Goal: Find specific page/section: Find specific page/section

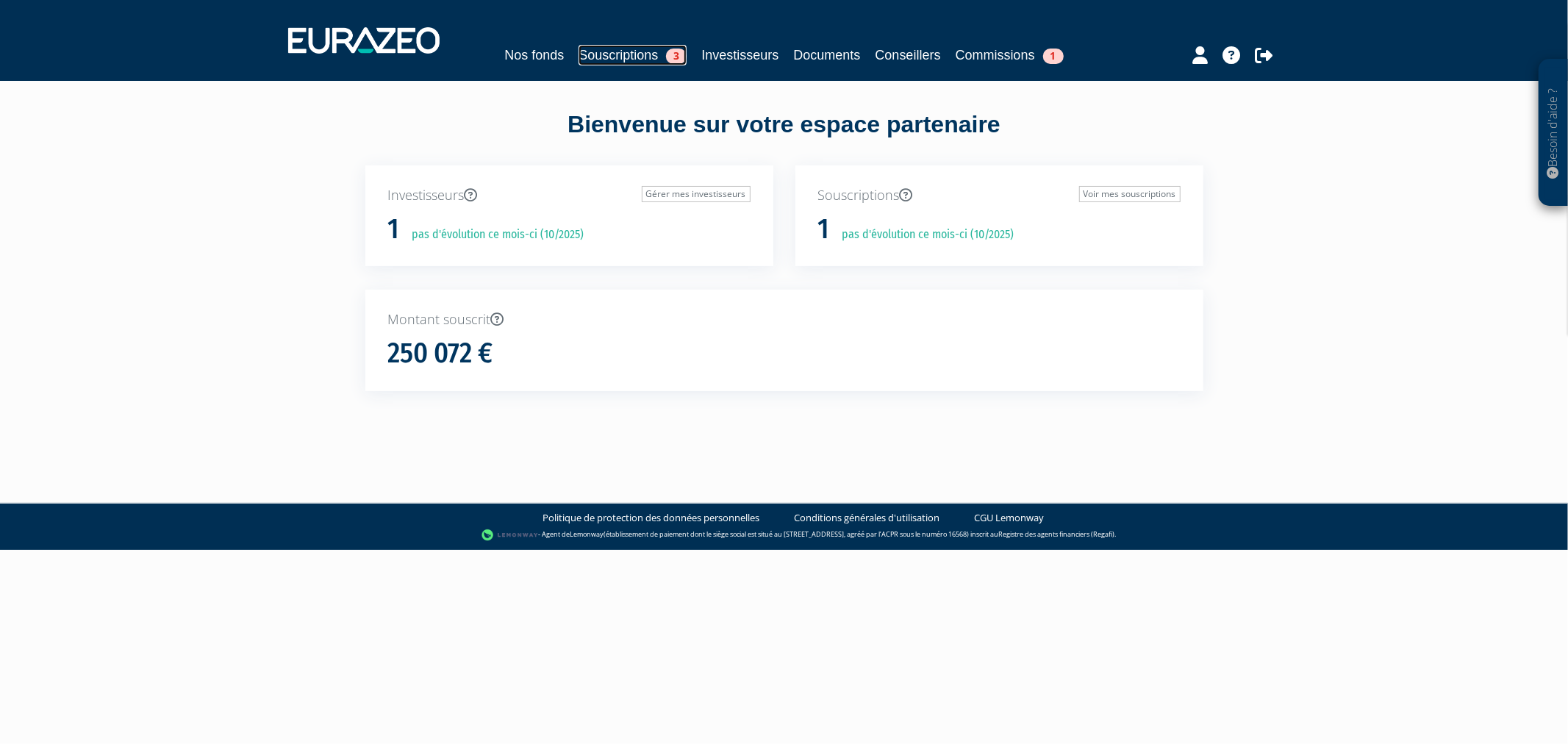
click at [616, 59] on link "Souscriptions 3" at bounding box center [632, 55] width 108 height 21
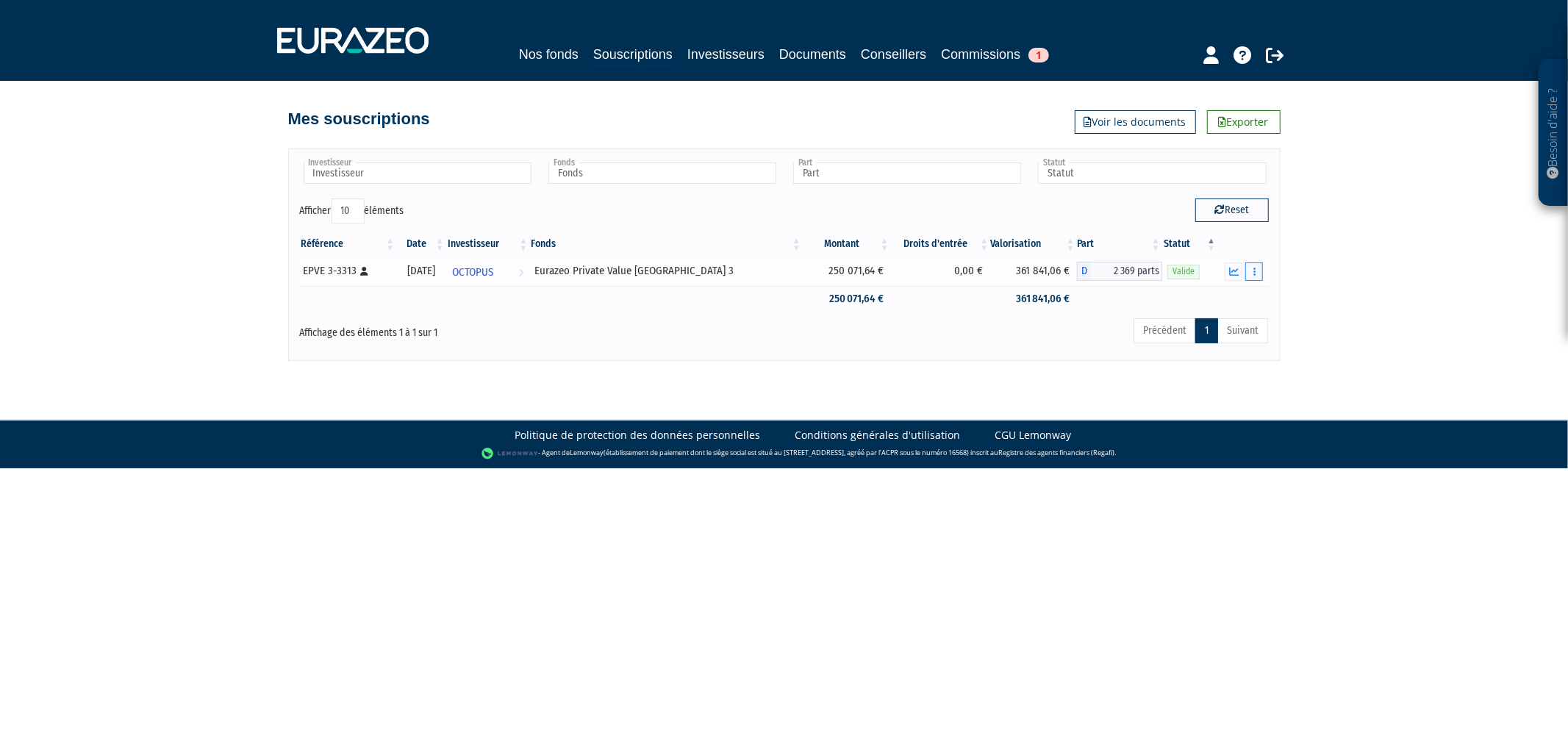
click at [1258, 269] on button "button" at bounding box center [1254, 272] width 18 height 18
click at [1242, 319] on link "Historique de rachat(s)" at bounding box center [1197, 325] width 121 height 24
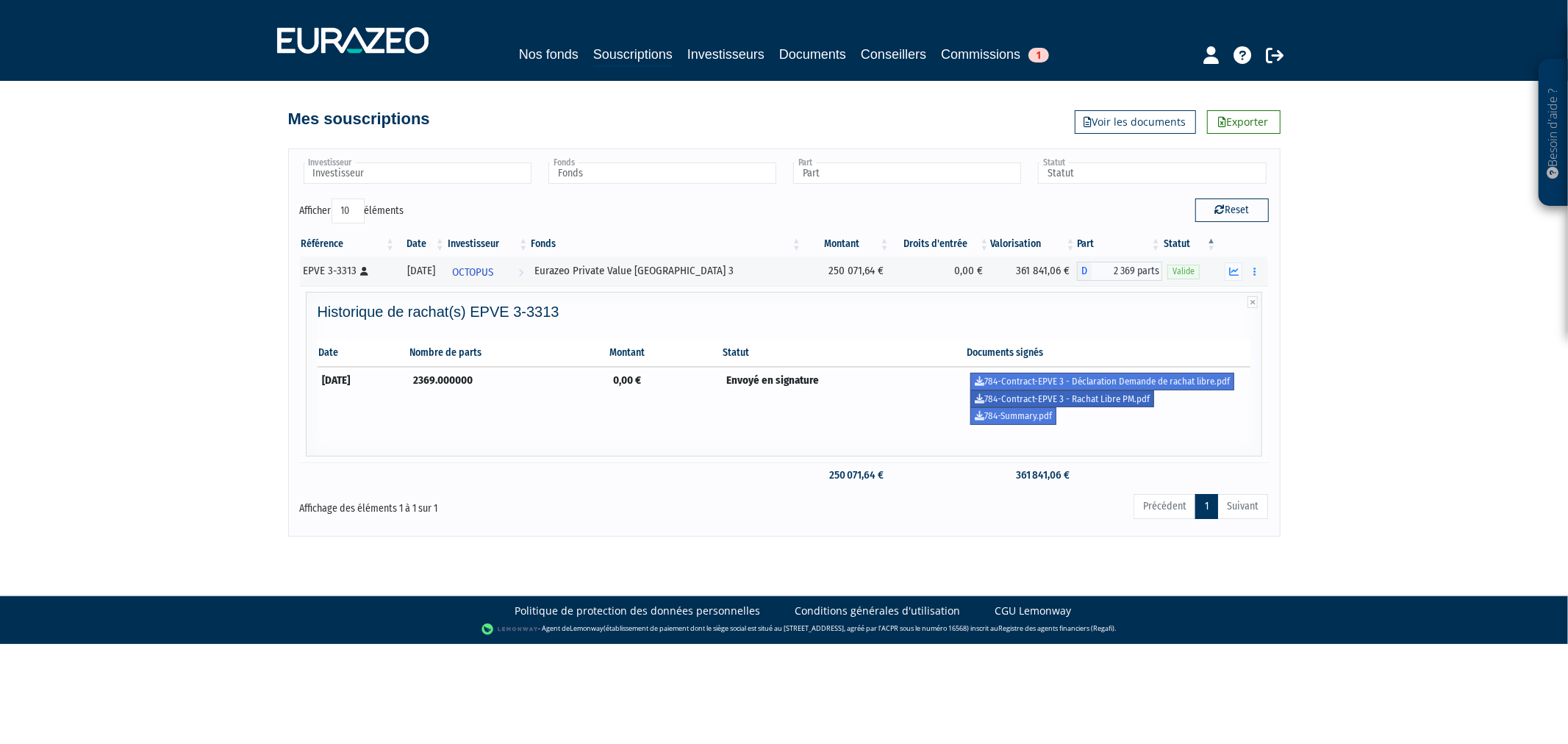
click at [1125, 401] on link "784-Contract-EPVE 3 - Rachat Libre PM.pdf" at bounding box center [1062, 399] width 184 height 18
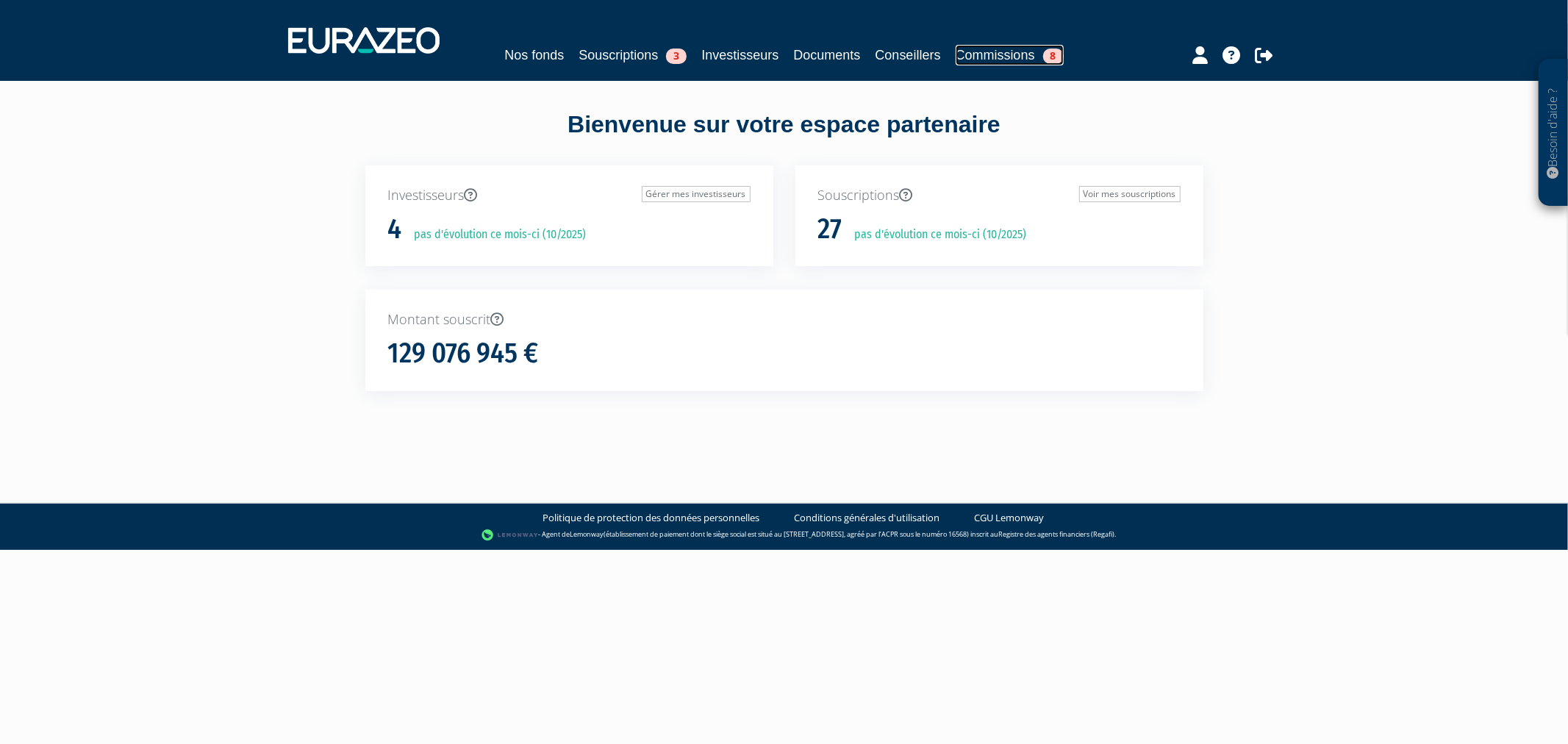
click at [1007, 53] on link "Commissions 8" at bounding box center [1010, 55] width 108 height 21
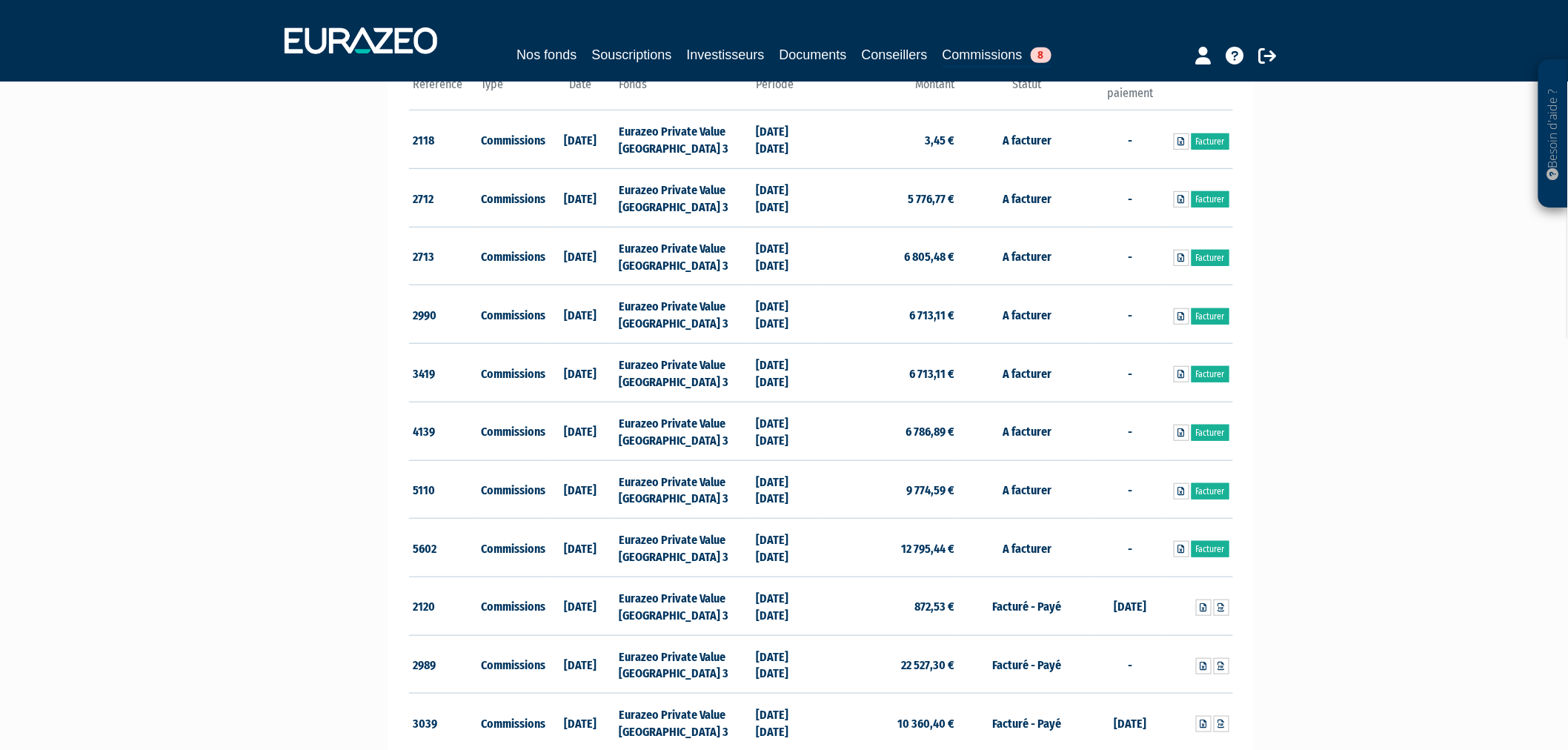
scroll to position [576, 0]
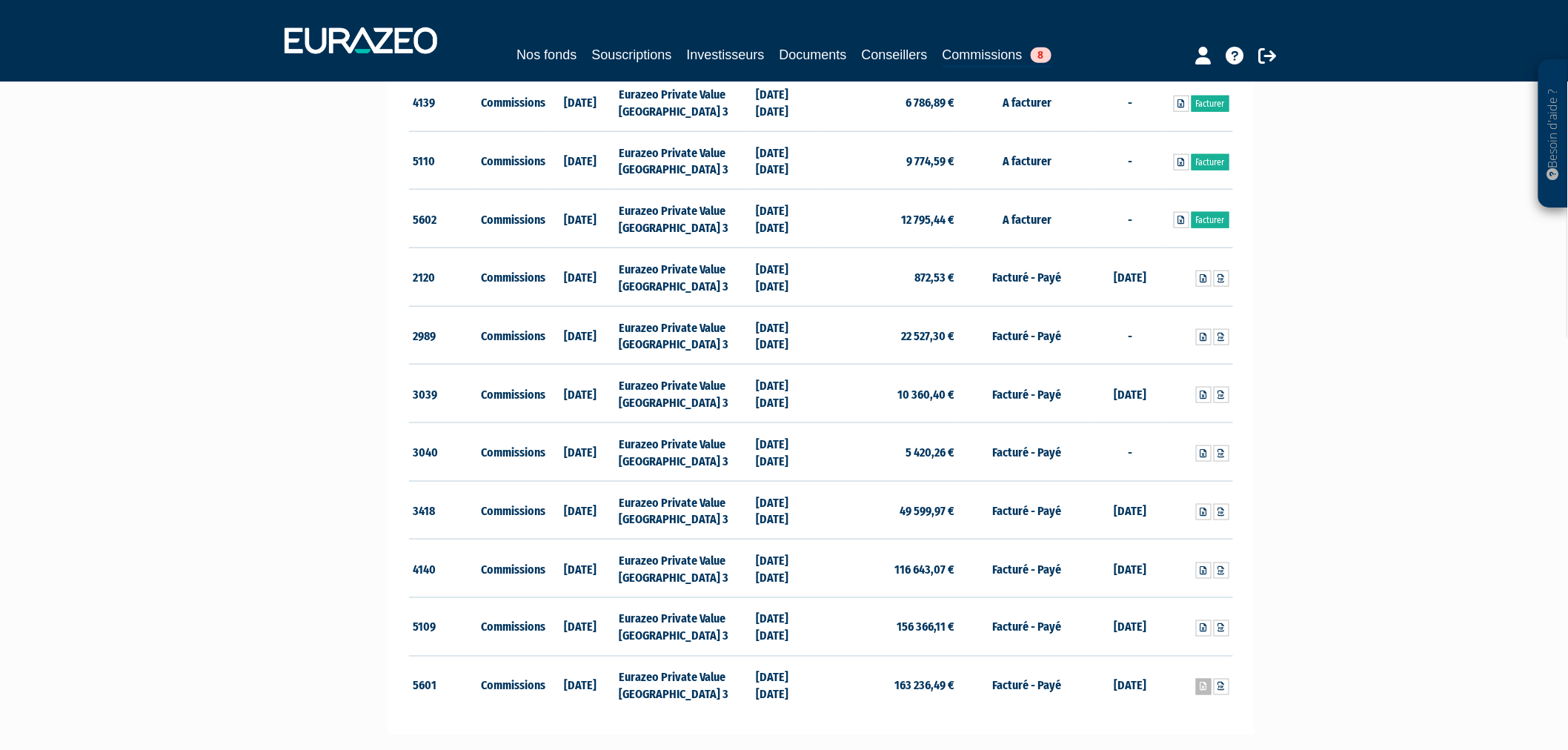
click at [1201, 686] on icon at bounding box center [1204, 686] width 7 height 9
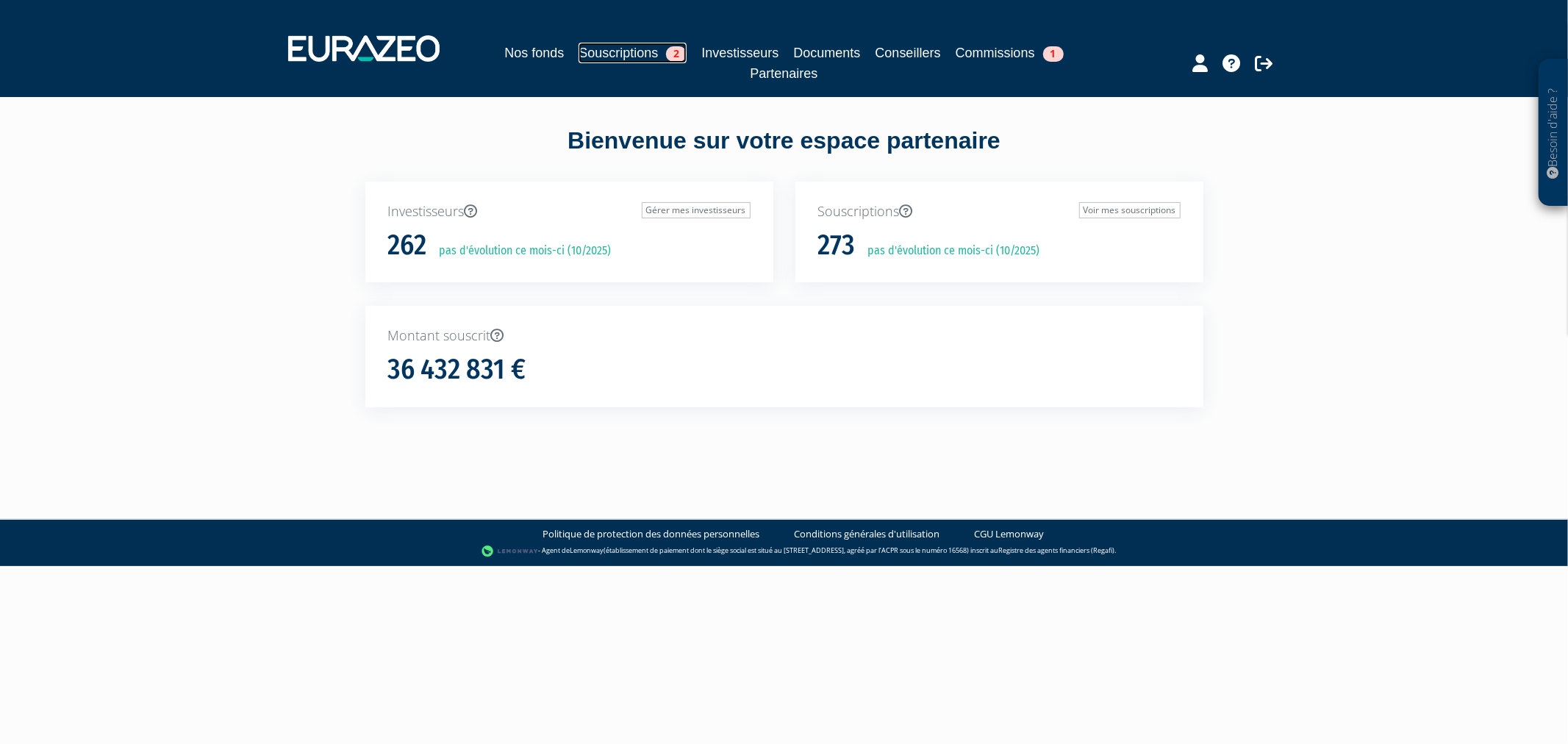
click at [611, 57] on link "Souscriptions 2" at bounding box center [632, 52] width 108 height 21
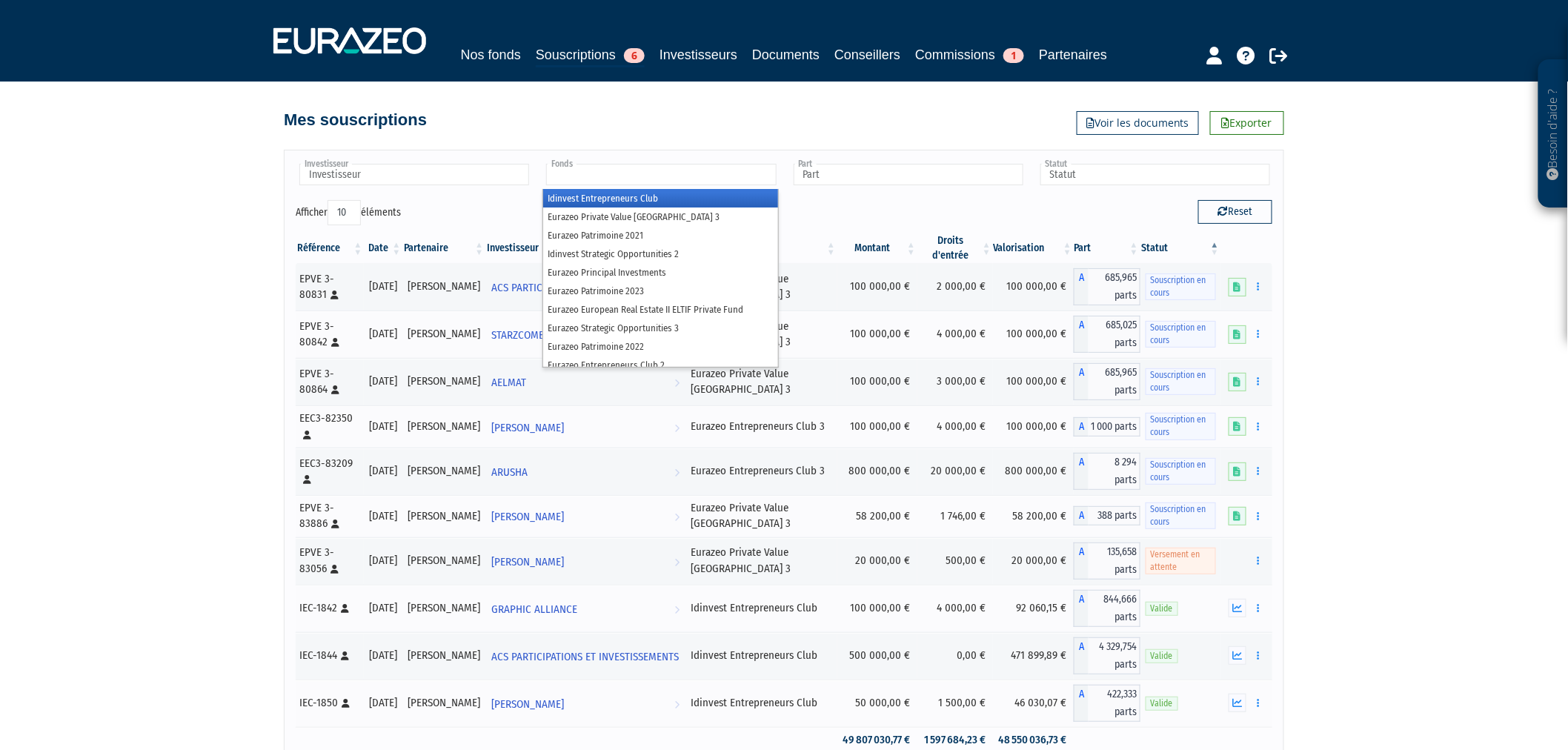
click at [715, 186] on input "text" at bounding box center [661, 175] width 230 height 22
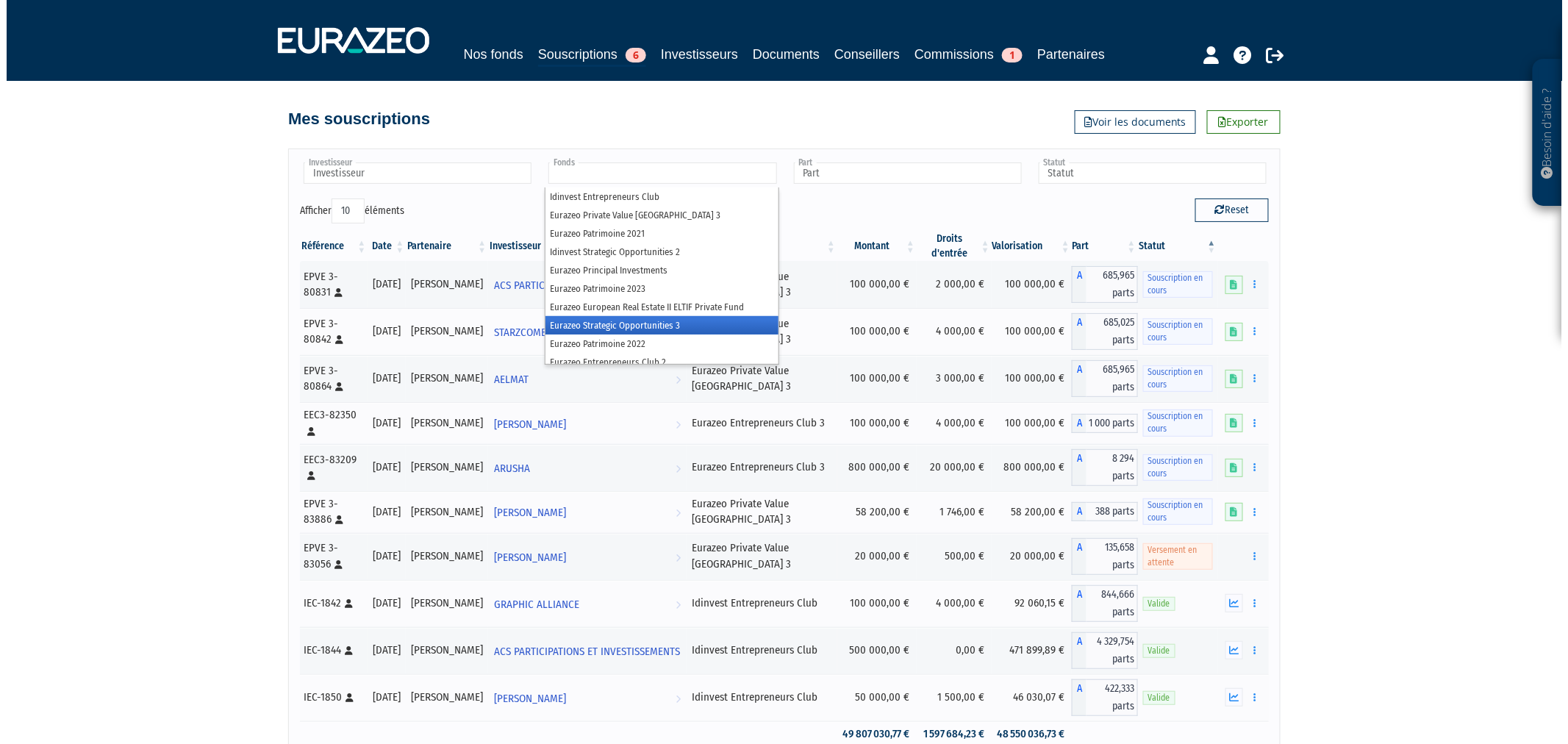
scroll to position [25, 0]
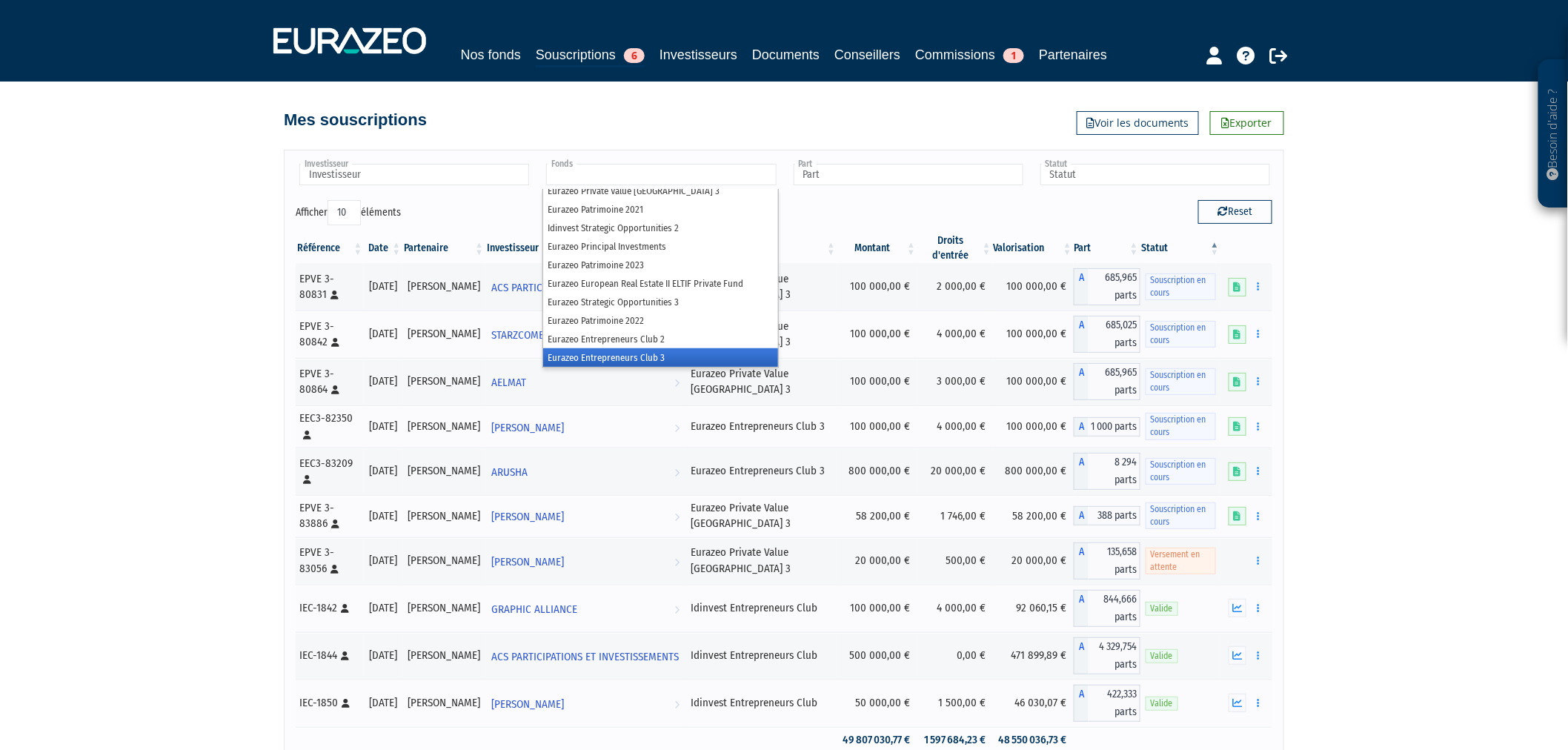
click at [680, 366] on li "Eurazeo Entrepreneurs Club 3" at bounding box center [661, 358] width 235 height 19
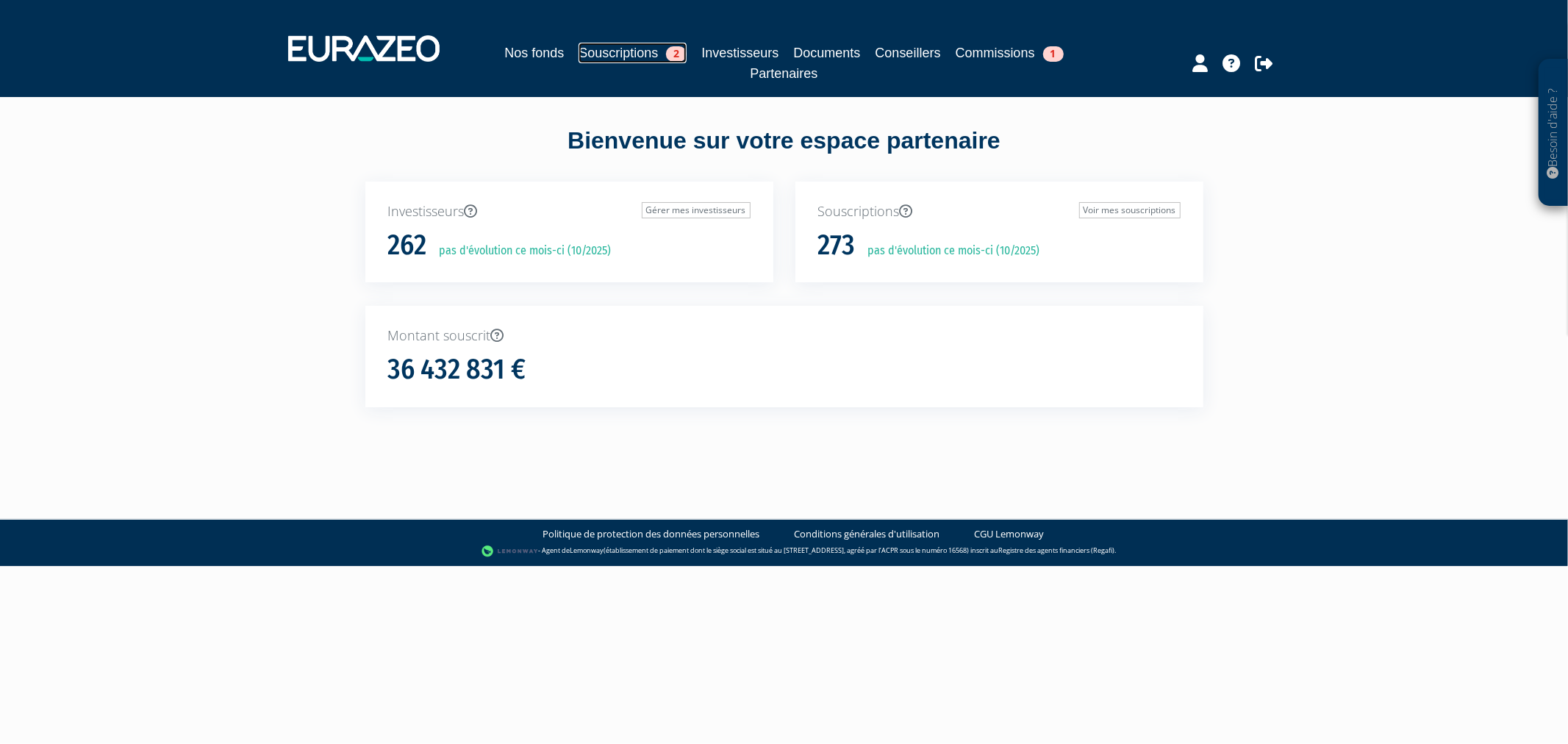
click at [645, 57] on link "Souscriptions 2" at bounding box center [632, 52] width 108 height 21
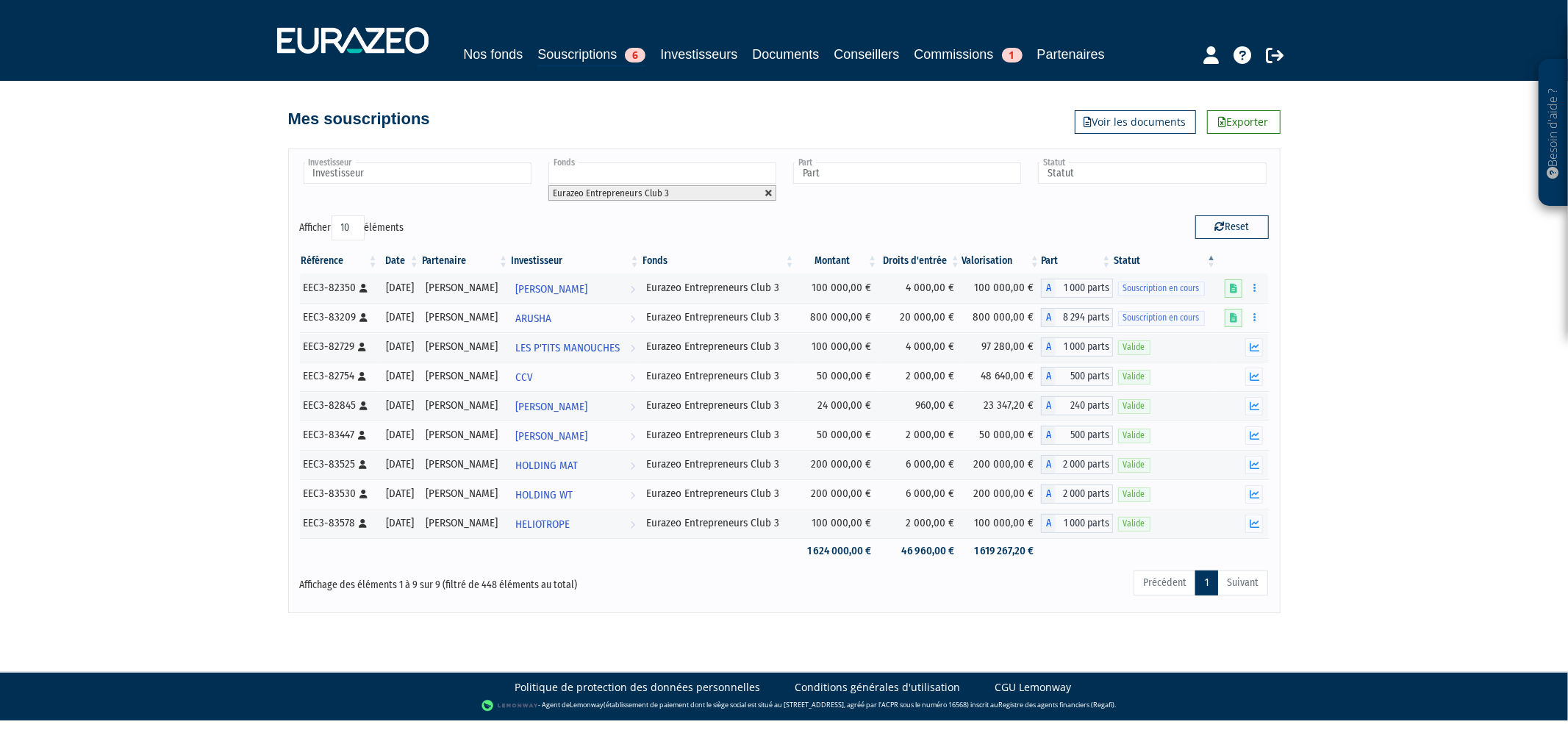
click at [770, 198] on link at bounding box center [769, 193] width 8 height 8
type input "Fonds"
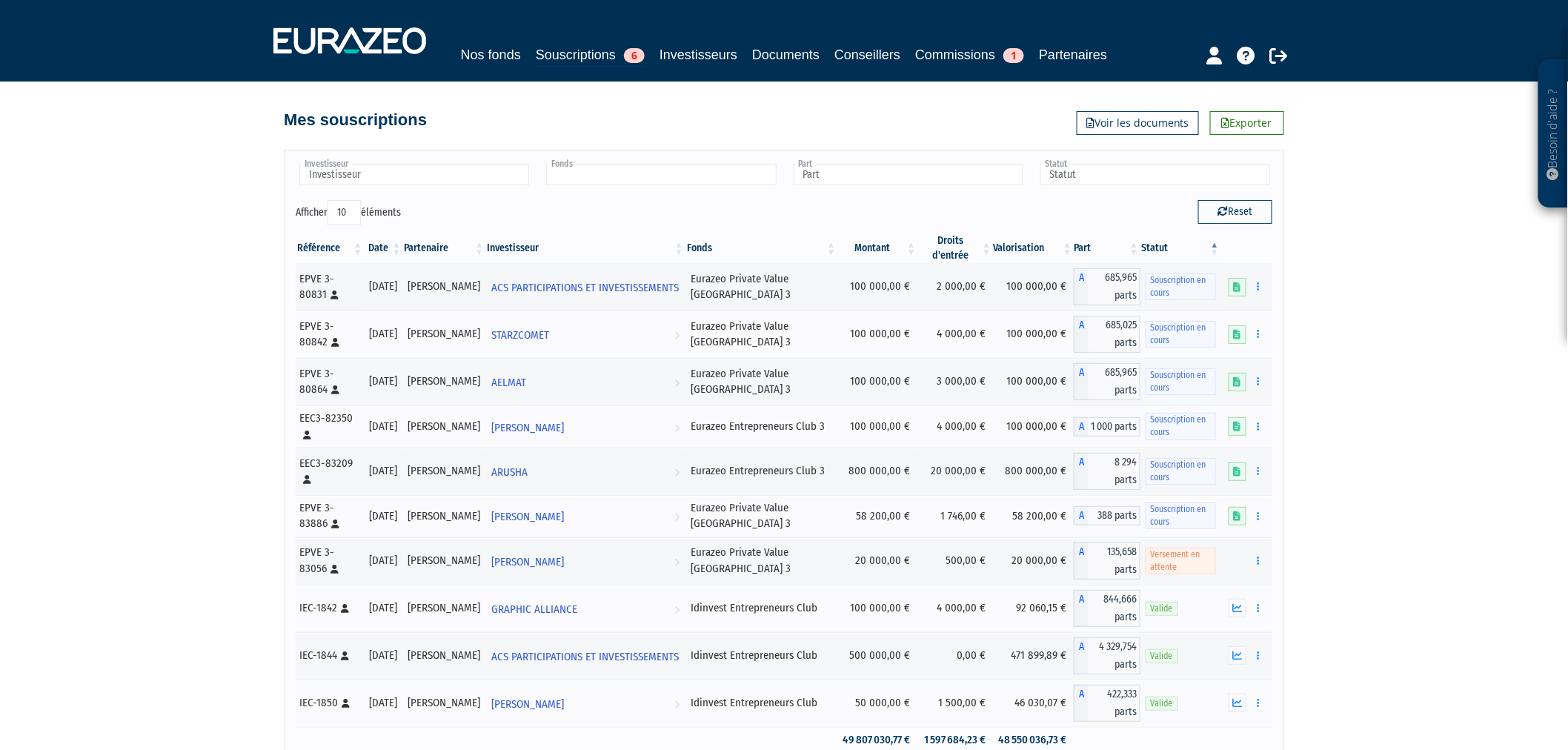
click at [756, 186] on input "text" at bounding box center [661, 175] width 230 height 22
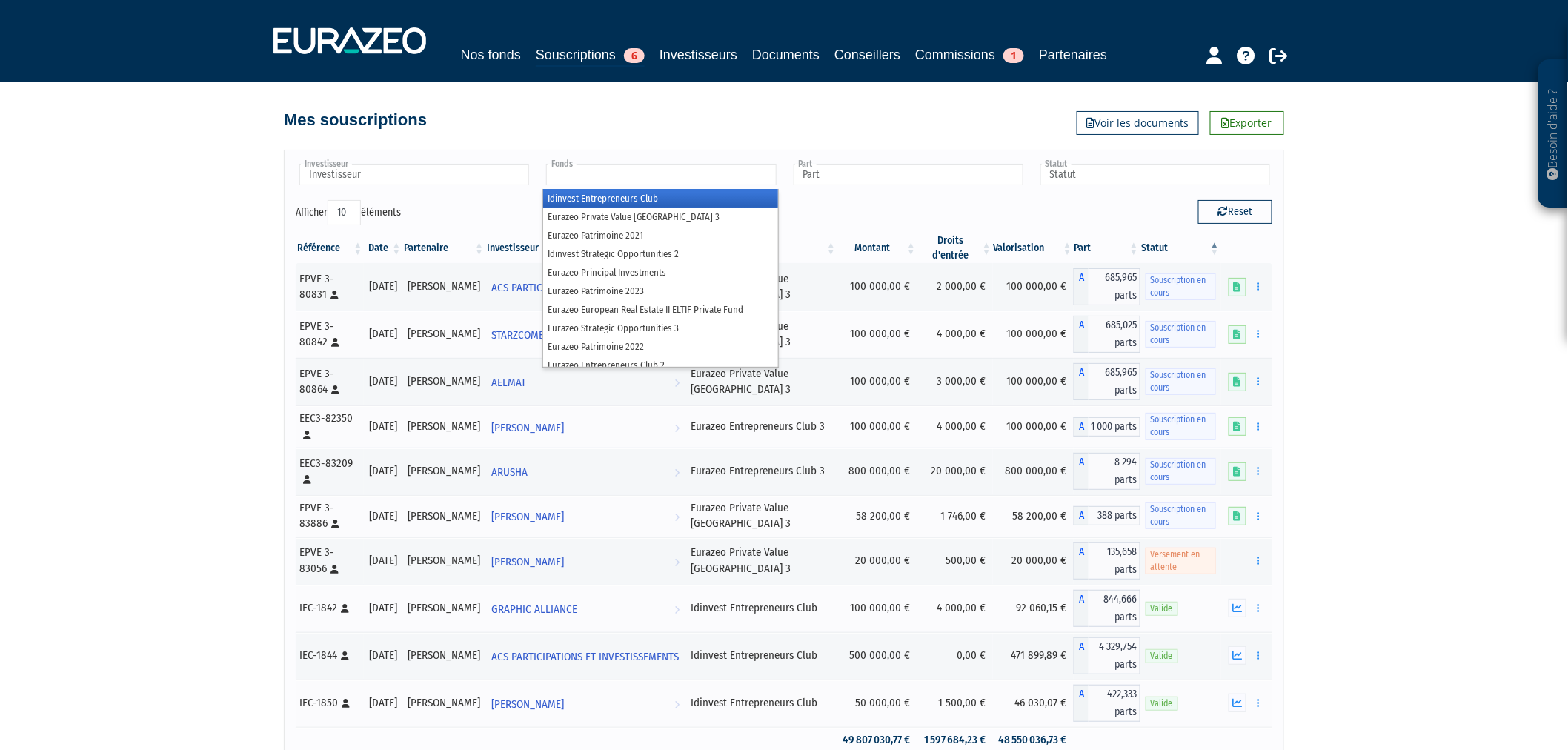
click at [742, 226] on li "Eurazeo Private Value Europe 3" at bounding box center [661, 217] width 235 height 19
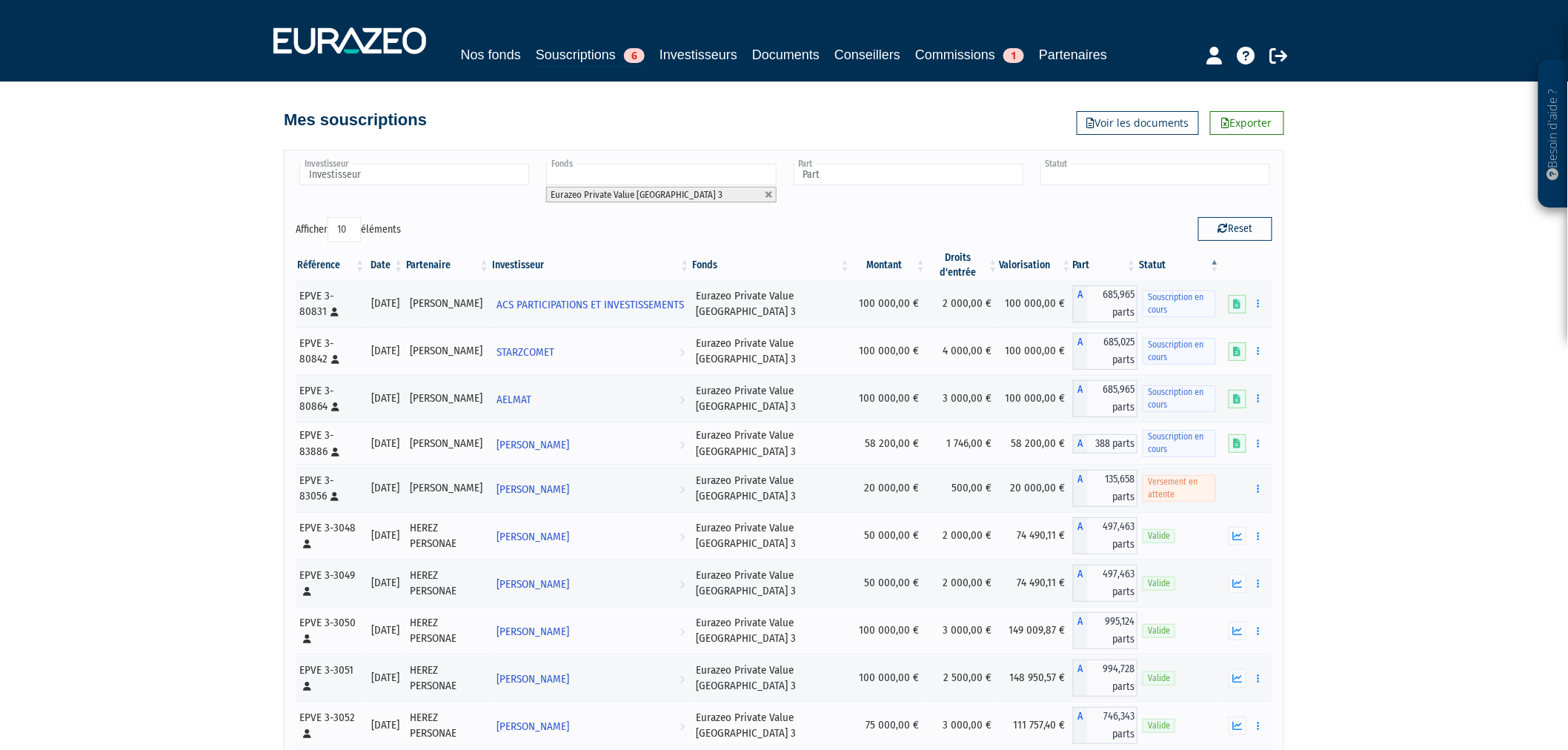
click at [1063, 186] on input "text" at bounding box center [1156, 175] width 230 height 22
click at [1073, 245] on li "Valide" at bounding box center [1155, 235] width 235 height 19
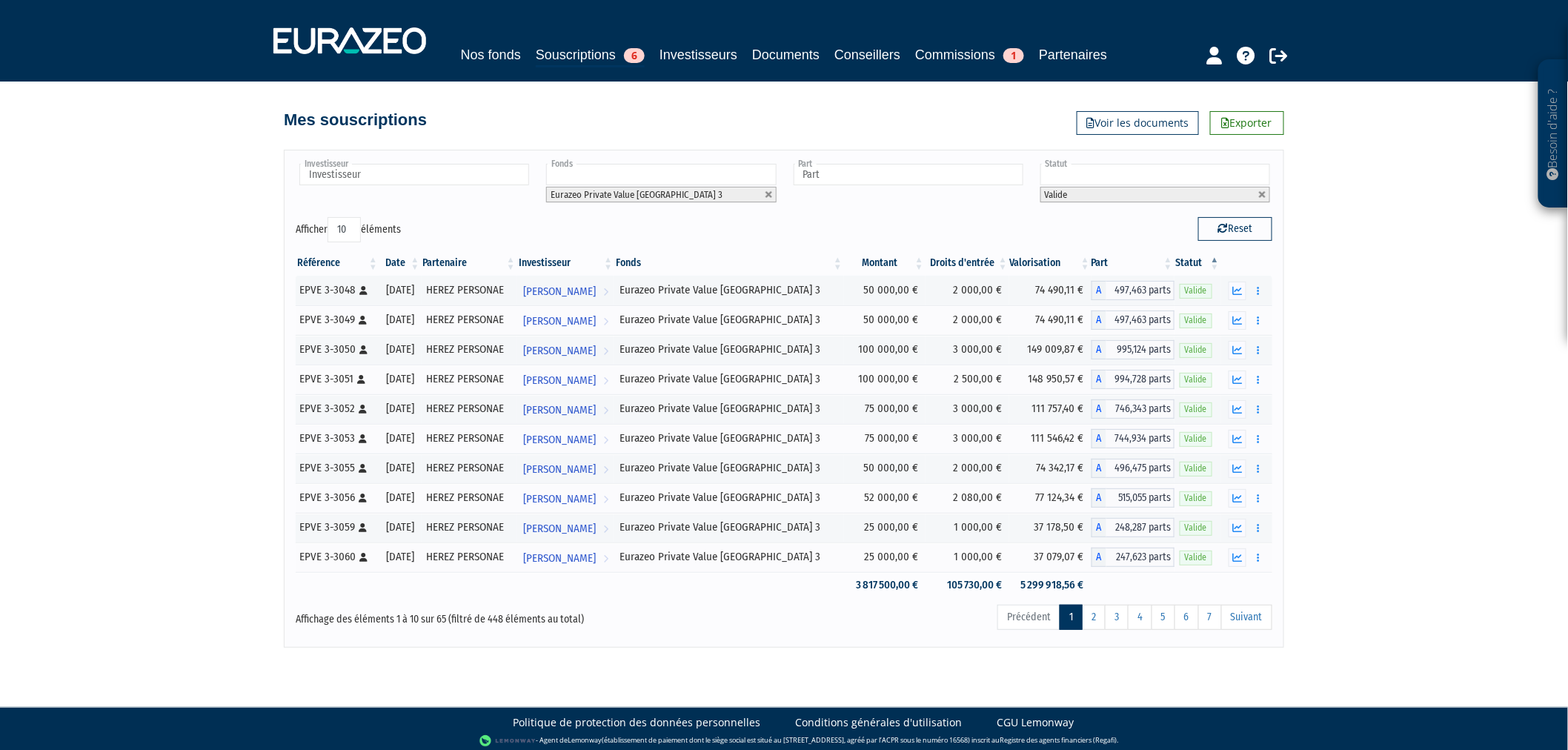
drag, startPoint x: 342, startPoint y: 242, endPoint x: 342, endPoint y: 255, distance: 13.0
click at [342, 242] on select "10 25 50 100" at bounding box center [344, 230] width 33 height 25
select select "100"
click at [331, 235] on select "10 25 50 100" at bounding box center [344, 230] width 33 height 25
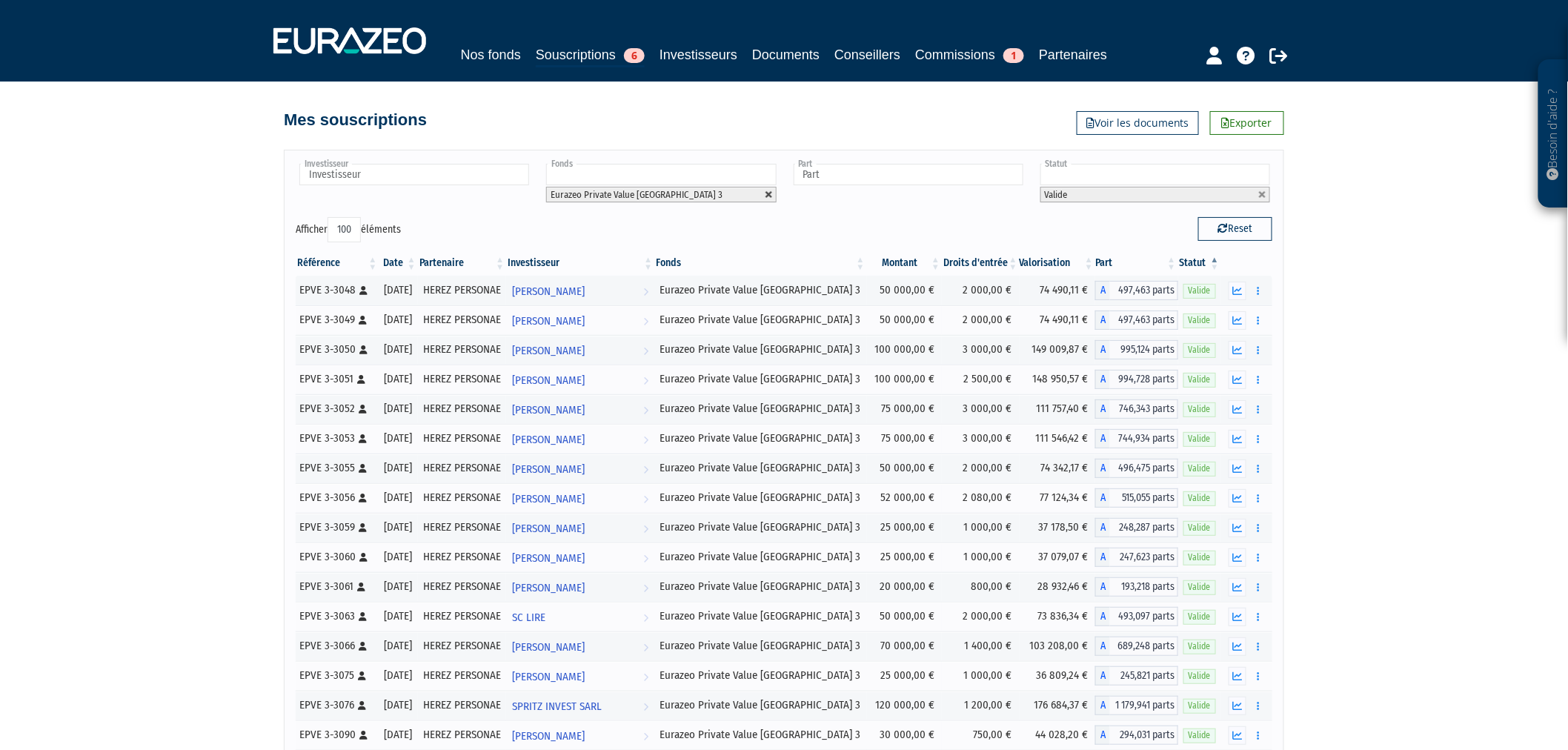
click at [765, 200] on link at bounding box center [769, 194] width 9 height 9
type input "Fonds"
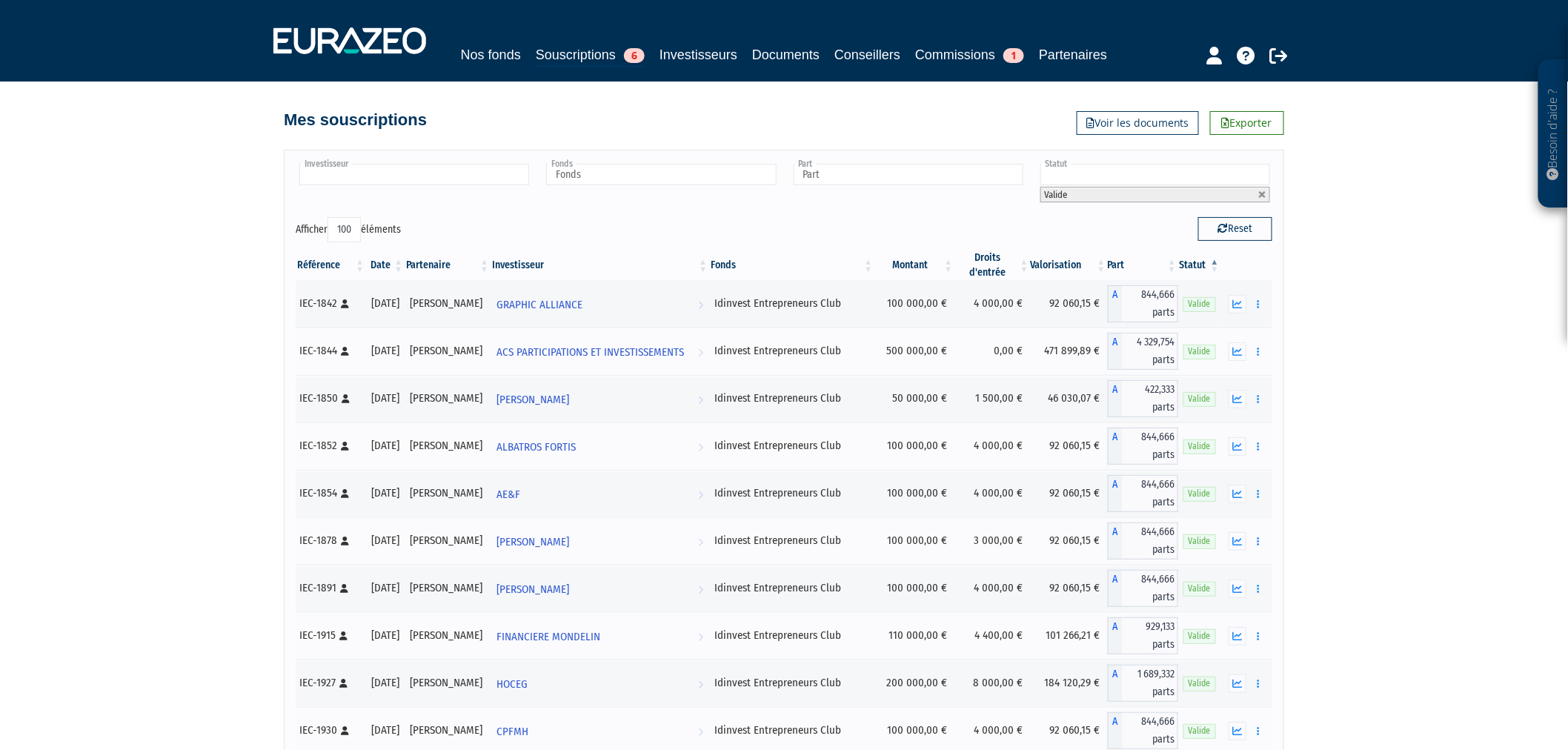
click at [488, 186] on input "text" at bounding box center [415, 175] width 230 height 22
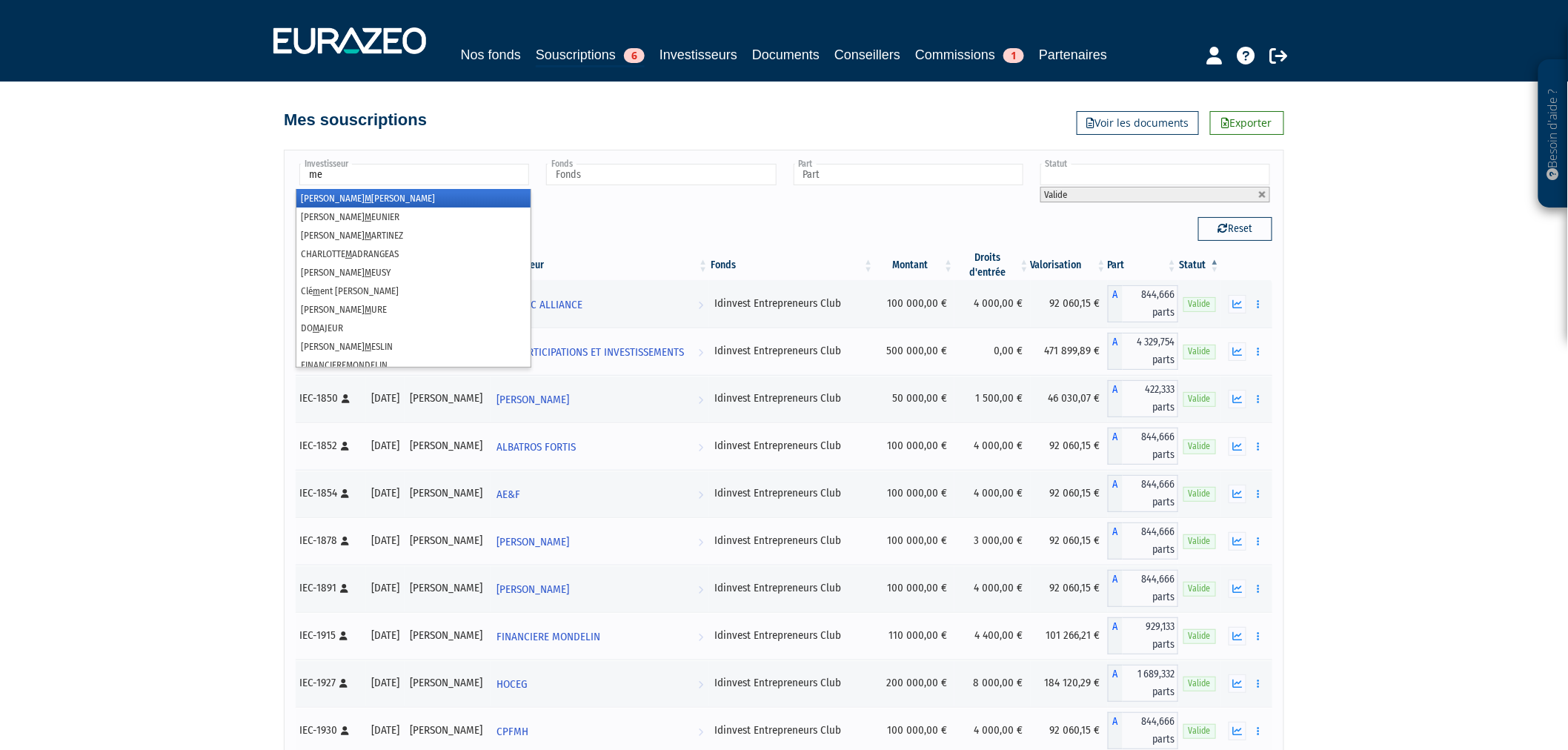
type input "meu"
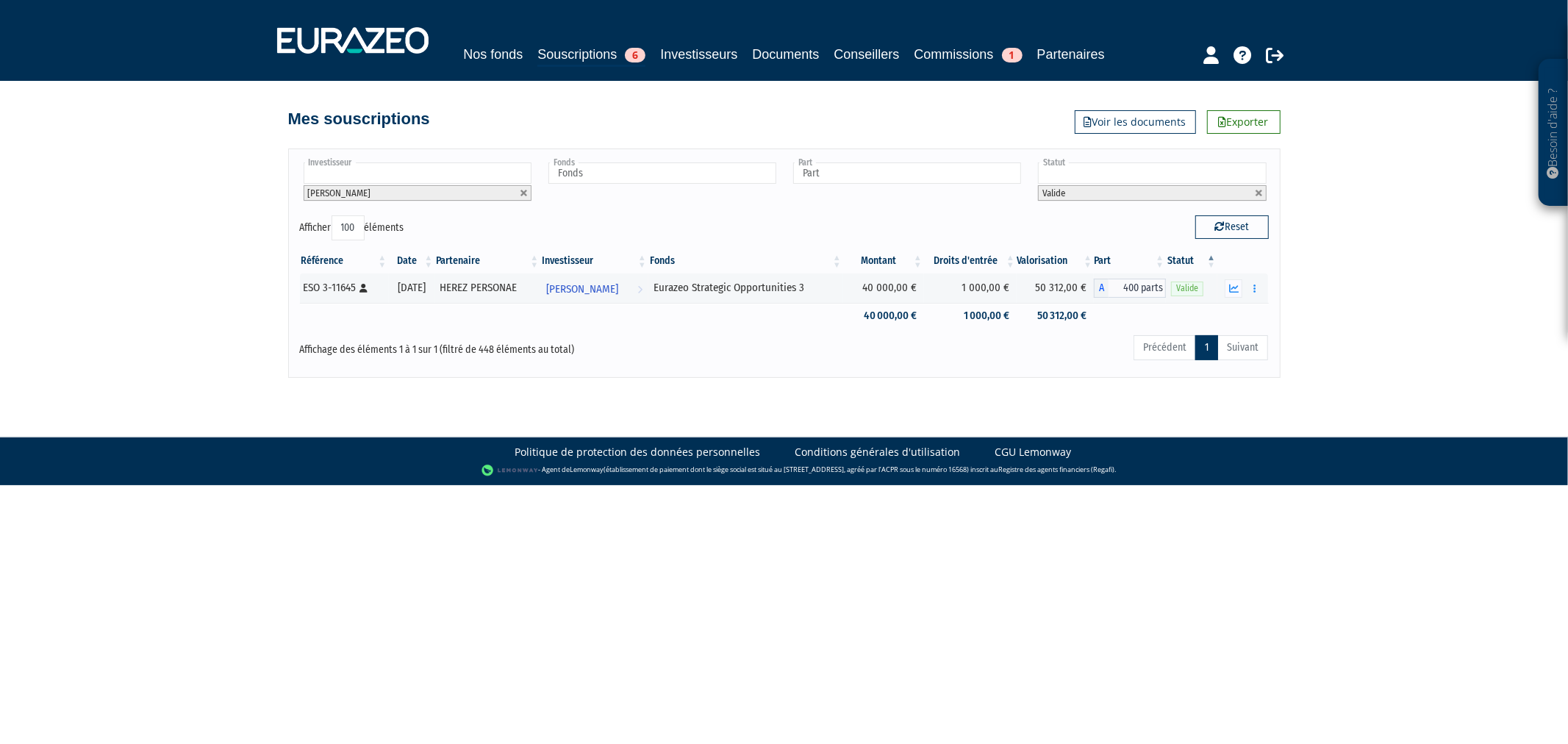
click at [1263, 201] on li "Valide" at bounding box center [1152, 193] width 228 height 15
click at [1255, 198] on link at bounding box center [1258, 193] width 8 height 8
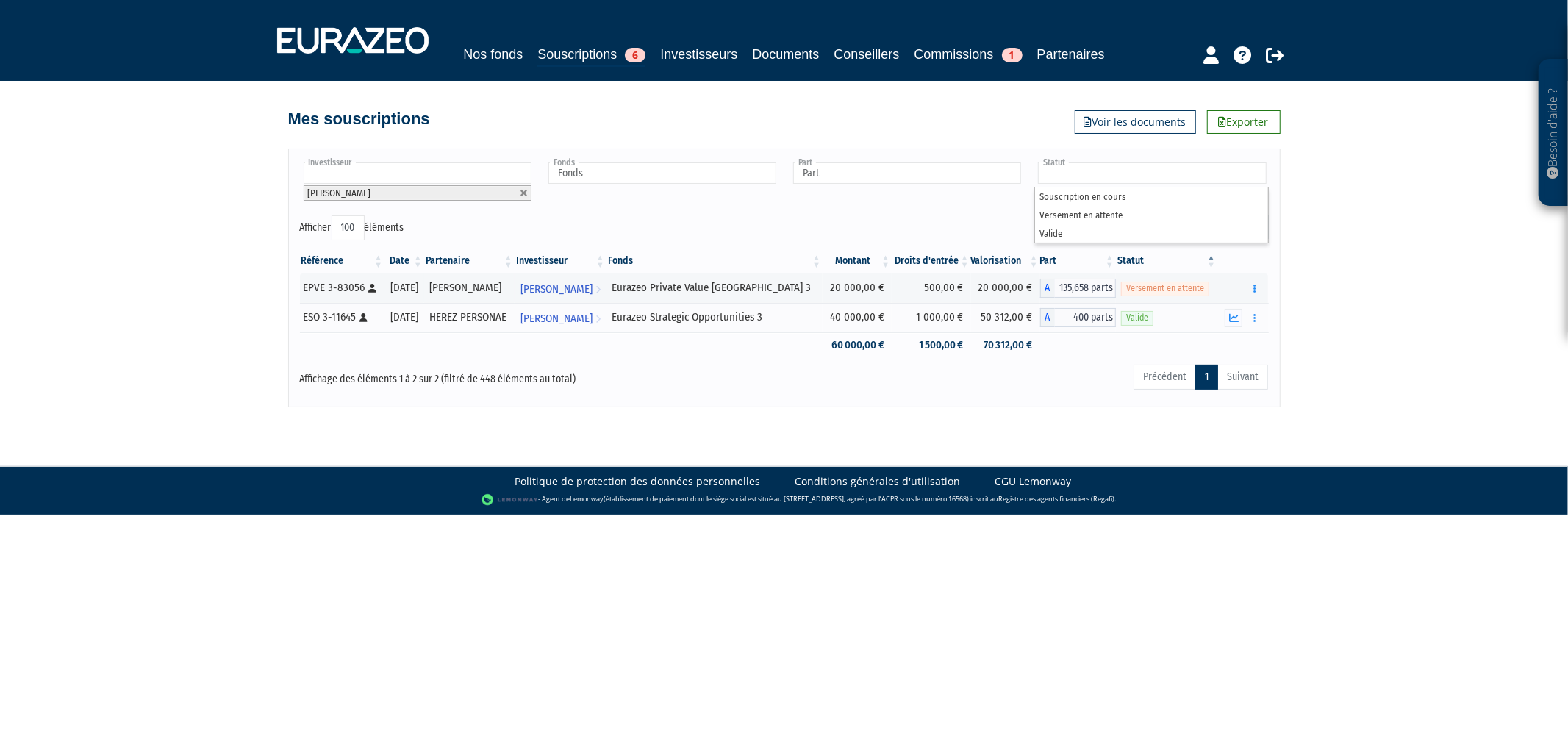
click at [1414, 270] on div "Besoin d'aide ? × J'ai besoin d'aide Si vous avez une question à propos du fonc…" at bounding box center [784, 203] width 1568 height 407
type input "Statut"
